Goal: Navigation & Orientation: Find specific page/section

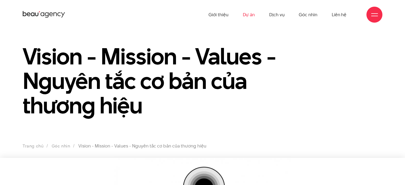
click at [250, 12] on link "Dự án" at bounding box center [249, 14] width 12 height 29
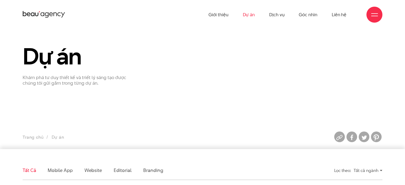
click at [75, 90] on section "Dự án Khám phá tư duy thiết kế và triết lý sáng tạo được chúng tôi gửi gắm tron…" at bounding box center [202, 89] width 405 height 120
click at [55, 78] on p "Khám phá tư duy thiết kế và triết lý sáng tạo được chúng tôi gửi gắm trong từng…" at bounding box center [80, 80] width 115 height 11
click at [73, 52] on h1 "Dự án" at bounding box center [80, 56] width 115 height 25
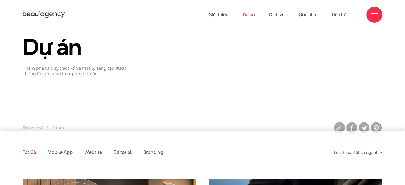
scroll to position [27, 0]
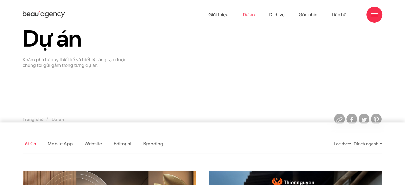
click at [54, 118] on ul "Trang chủ Dự án" at bounding box center [157, 119] width 268 height 7
click at [55, 120] on ul "Trang chủ Dự án" at bounding box center [157, 119] width 268 height 7
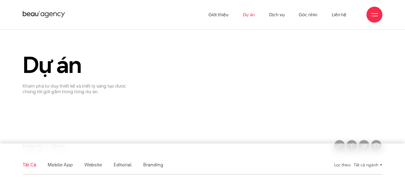
scroll to position [0, 0]
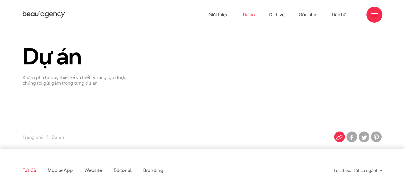
click at [339, 136] on img at bounding box center [339, 137] width 11 height 11
click at [244, 16] on link "Dự án" at bounding box center [249, 14] width 12 height 29
click at [56, 142] on div "Trang chủ Dự án" at bounding box center [157, 139] width 276 height 10
click at [371, 12] on div at bounding box center [374, 14] width 7 height 7
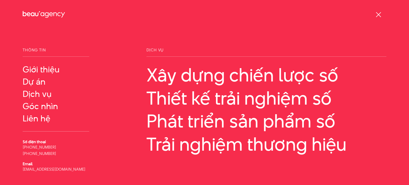
click at [375, 13] on div at bounding box center [379, 15] width 16 height 16
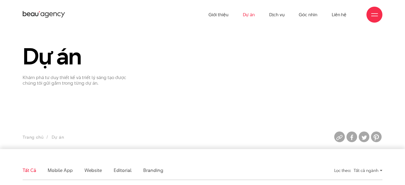
click at [286, 14] on ul "Giới thiệu Dự án Dịch vụ Góc nhìn Liên hệ" at bounding box center [278, 14] width 138 height 29
click at [282, 14] on link "Dịch vụ" at bounding box center [276, 14] width 15 height 29
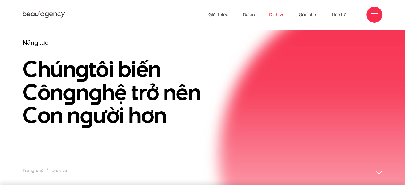
click at [379, 15] on div at bounding box center [375, 15] width 16 height 16
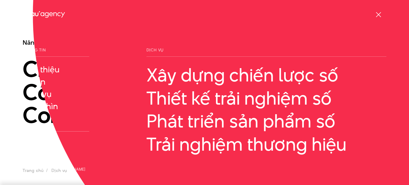
click at [379, 15] on span at bounding box center [378, 14] width 5 height 5
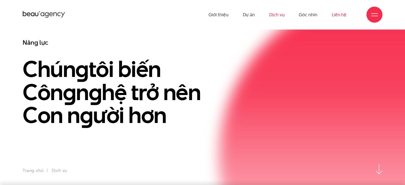
click at [344, 18] on link "Liên hệ" at bounding box center [339, 14] width 15 height 29
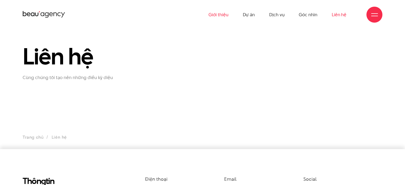
click at [221, 17] on link "Giới thiệu" at bounding box center [219, 14] width 20 height 29
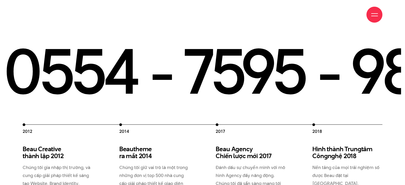
scroll to position [693, 0]
